Goal: Ask a question

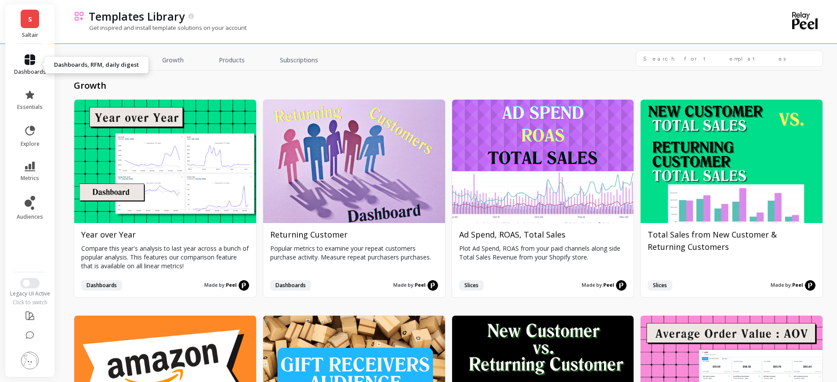
click at [23, 73] on span "dashboards" at bounding box center [30, 72] width 32 height 7
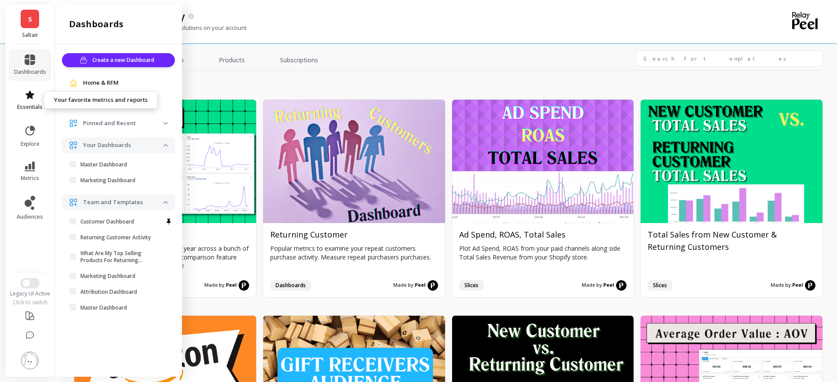
click at [22, 98] on link "essentials" at bounding box center [30, 100] width 32 height 21
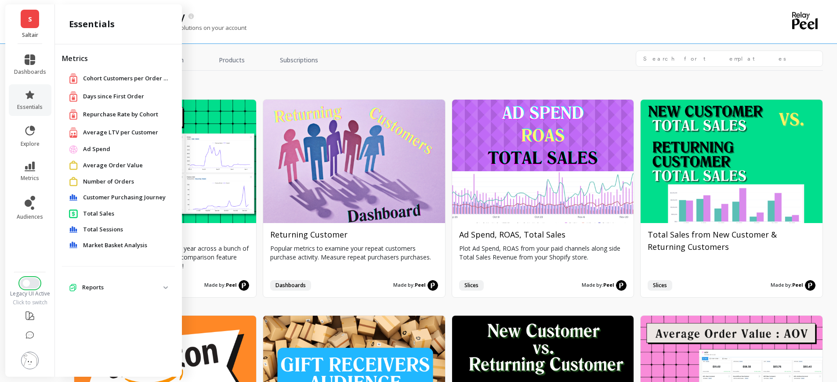
click at [32, 284] on button "Switch to New UI" at bounding box center [29, 283] width 19 height 11
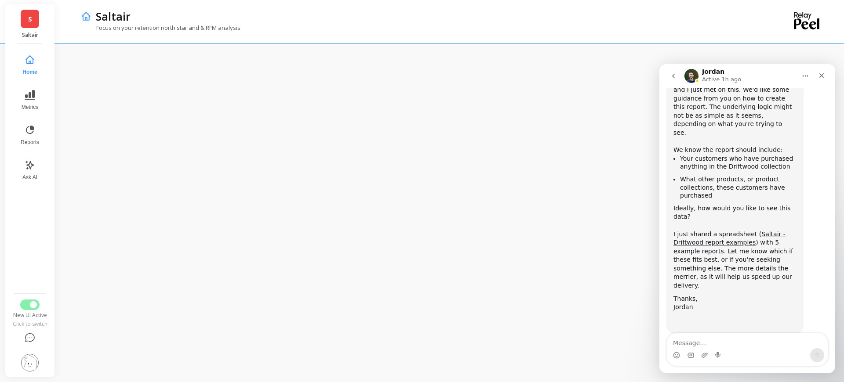
scroll to position [990, 0]
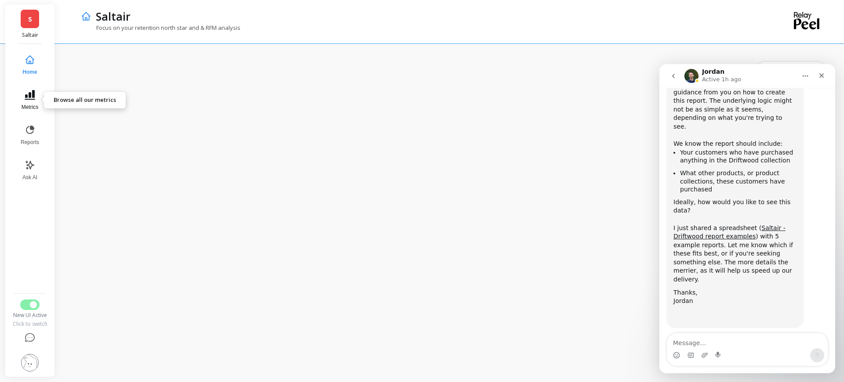
click at [28, 96] on icon at bounding box center [30, 95] width 11 height 11
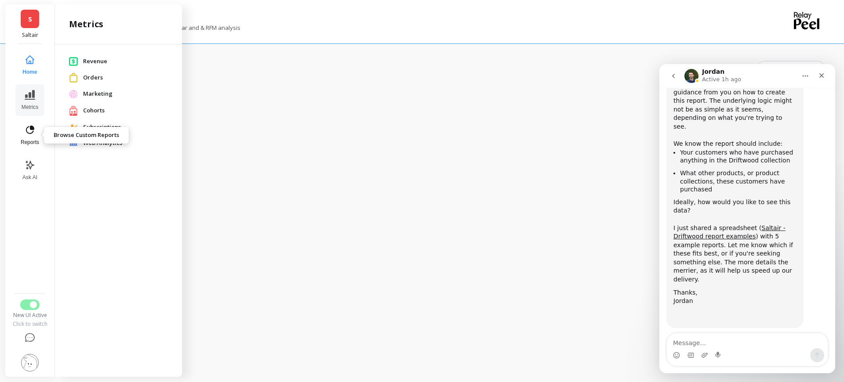
click at [41, 138] on button "Reports" at bounding box center [29, 136] width 29 height 32
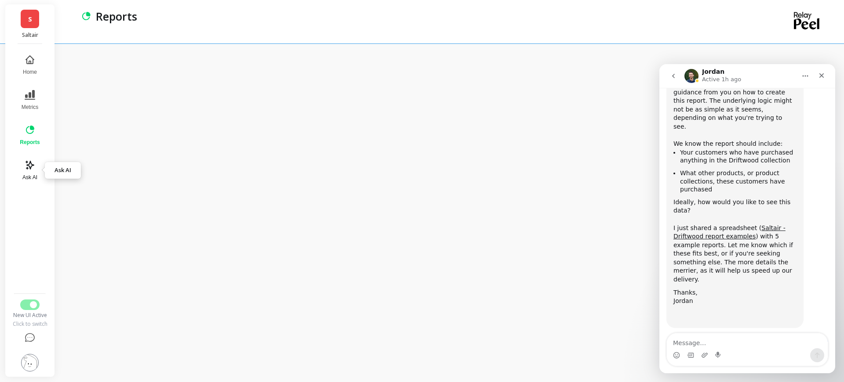
click at [18, 173] on button "Ask AI" at bounding box center [30, 171] width 30 height 32
click at [41, 120] on button "Reports" at bounding box center [29, 136] width 29 height 32
click at [29, 125] on icon at bounding box center [30, 130] width 11 height 11
click at [777, 342] on textarea "Message…" at bounding box center [747, 341] width 161 height 15
type textarea "sounds good"
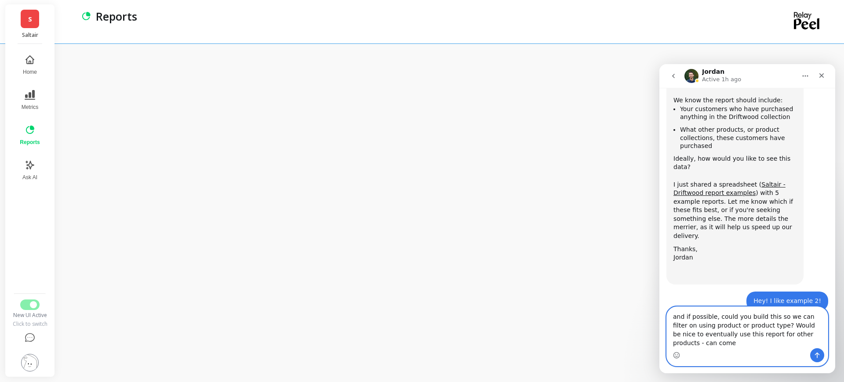
scroll to position [1043, 0]
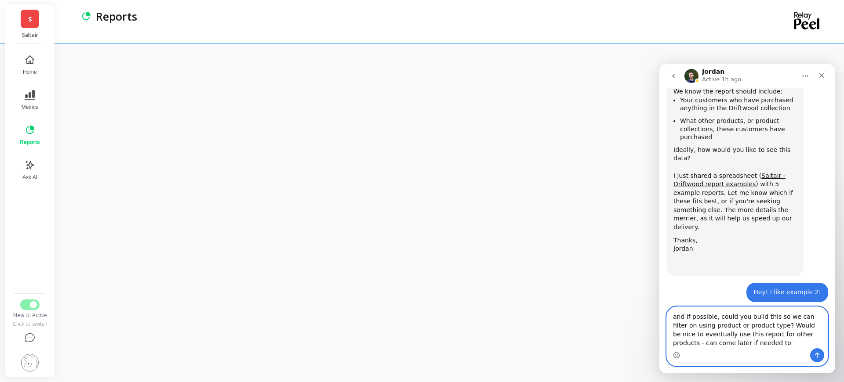
type textarea "and if possible, could you build this so we can filter on using product or prod…"
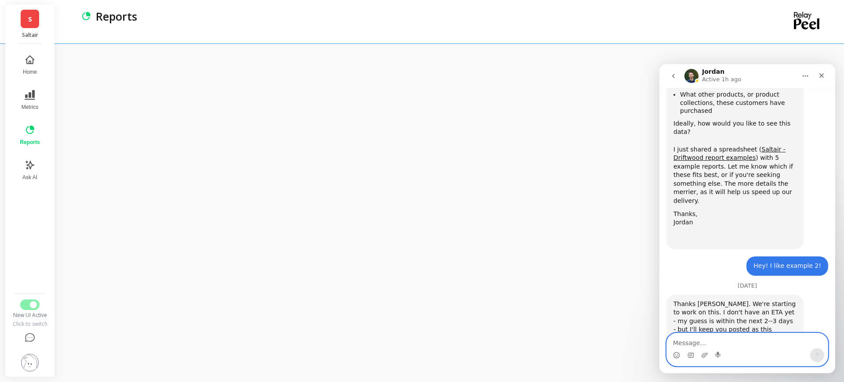
scroll to position [1071, 0]
